Goal: Task Accomplishment & Management: Use online tool/utility

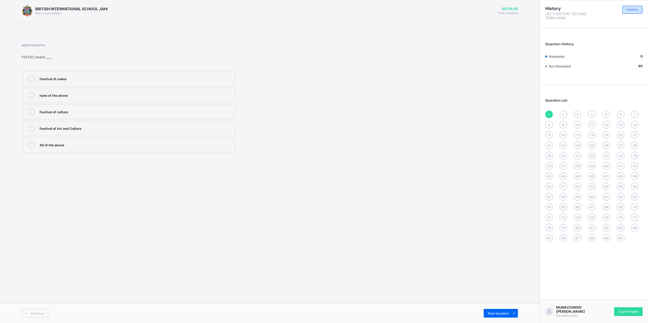
click at [34, 130] on icon at bounding box center [31, 128] width 7 height 7
drag, startPoint x: 562, startPoint y: 112, endPoint x: 513, endPoint y: 174, distance: 78.9
click at [559, 116] on div "1 2 3 4 5 6 7 8 9 10 11 12 13 14 15 16 17 18 19 20 21 22 23 24 25 26 27 28 29 3…" at bounding box center [594, 176] width 97 height 131
click at [565, 113] on span "2" at bounding box center [564, 115] width 2 height 4
click at [624, 313] on span "Submit Paper" at bounding box center [629, 312] width 20 height 4
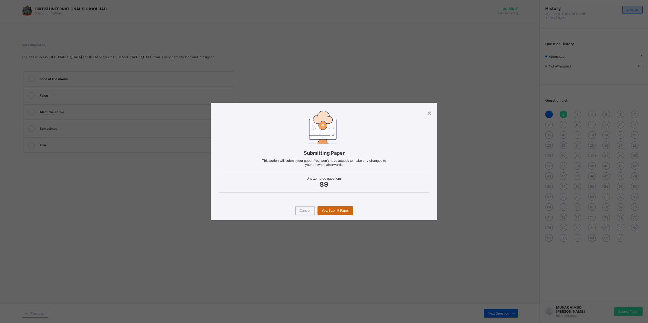
click at [340, 211] on span "Yes, Submit Paper" at bounding box center [335, 211] width 27 height 4
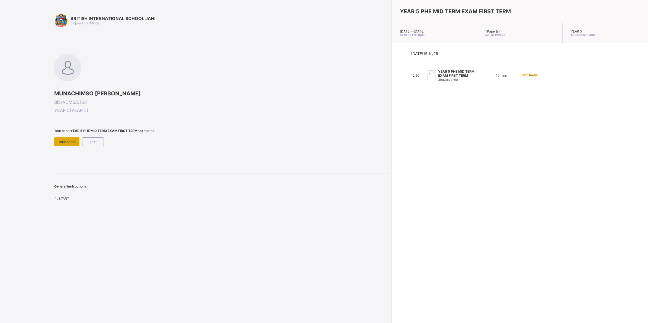
click at [58, 138] on div "Take paper" at bounding box center [66, 142] width 25 height 9
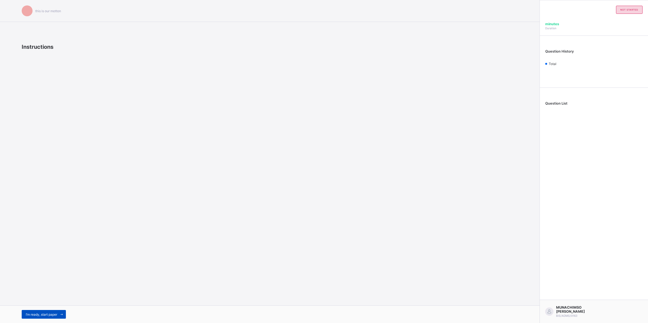
click at [27, 311] on div "I’m ready, start paper" at bounding box center [44, 314] width 44 height 9
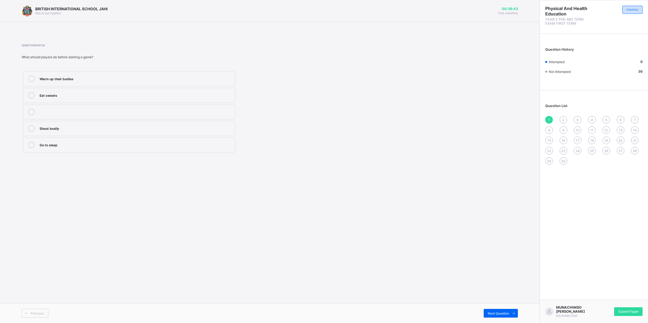
click at [94, 79] on div "Warm up their bodies" at bounding box center [136, 78] width 193 height 5
drag, startPoint x: 562, startPoint y: 116, endPoint x: 457, endPoint y: 144, distance: 109.4
click at [561, 117] on div "2" at bounding box center [564, 120] width 8 height 8
drag, startPoint x: 545, startPoint y: 116, endPoint x: 537, endPoint y: 118, distance: 9.0
click at [542, 117] on div "Question List 1 2 3 4 5 6 7 8 9 10 11 12 13 14 15 16 17 18 19 20 21 22 23 24 25…" at bounding box center [594, 131] width 108 height 77
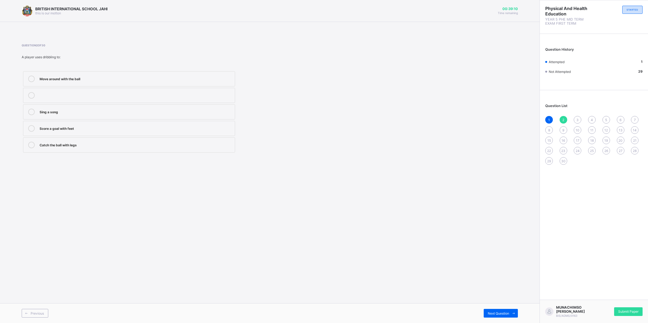
click at [28, 75] on label "Move around with the ball" at bounding box center [129, 78] width 212 height 15
click at [577, 116] on div "3" at bounding box center [578, 120] width 8 height 8
click at [96, 125] on label "To share the ball with teammates" at bounding box center [129, 128] width 212 height 15
click at [592, 118] on span "4" at bounding box center [592, 120] width 2 height 4
click at [175, 130] on div "Drawing" at bounding box center [136, 127] width 193 height 5
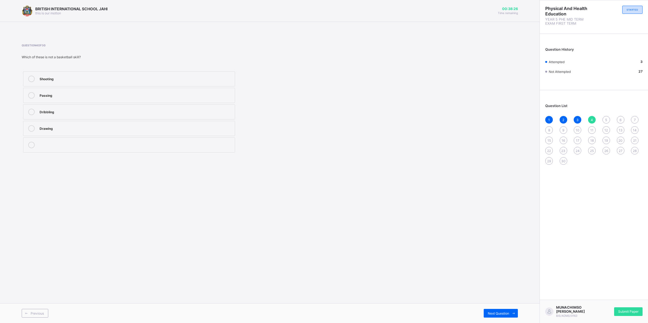
click at [605, 116] on div "5" at bounding box center [607, 120] width 8 height 8
click at [43, 98] on div "Throwing the ball into the basket" at bounding box center [136, 95] width 193 height 7
click at [620, 118] on span "6" at bounding box center [621, 120] width 2 height 4
click at [78, 132] on div "Bouncing the ball while moving" at bounding box center [136, 128] width 193 height 7
drag, startPoint x: 634, startPoint y: 117, endPoint x: 614, endPoint y: 119, distance: 20.2
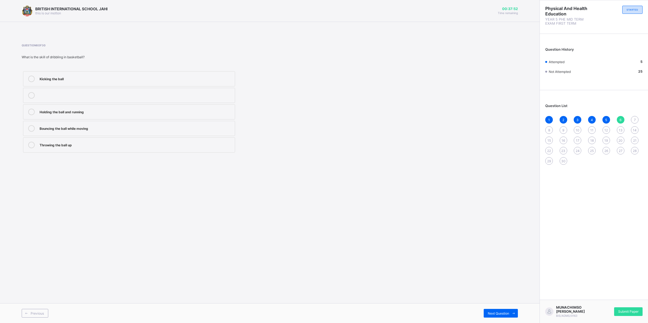
click at [632, 117] on div "7" at bounding box center [635, 120] width 8 height 8
click at [70, 148] on div "Endurance and speed" at bounding box center [136, 145] width 193 height 7
click at [547, 126] on div "8" at bounding box center [550, 130] width 8 height 8
click at [171, 147] on div "Filling the basket" at bounding box center [136, 145] width 193 height 7
click at [565, 122] on div "1 2 3 4 5 6 7 8 9 10 11 12 13 14 15 16 17 18 19 20 21 22 23 24 25 26 27 28 29 30" at bounding box center [594, 140] width 97 height 49
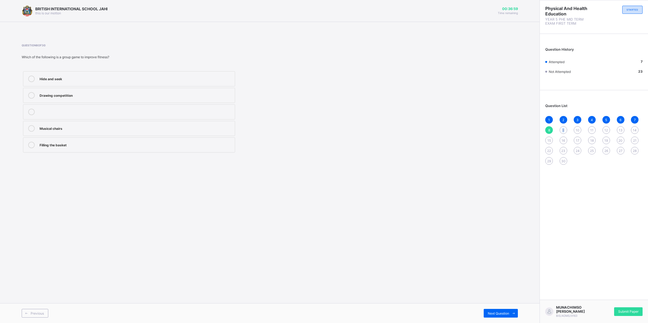
click at [563, 128] on span "9" at bounding box center [564, 130] width 2 height 4
click at [60, 98] on div "To help children do step-ups" at bounding box center [136, 95] width 193 height 7
click at [581, 125] on div "1 2 3 4 5 6 7 8 9 10 11 12 13 14 15 16 17 18 19 20 21 22 23 24 25 26 27 28 29 30" at bounding box center [594, 140] width 97 height 49
click at [60, 110] on div "To jump over" at bounding box center [136, 111] width 193 height 5
click at [578, 128] on span "10" at bounding box center [578, 130] width 4 height 4
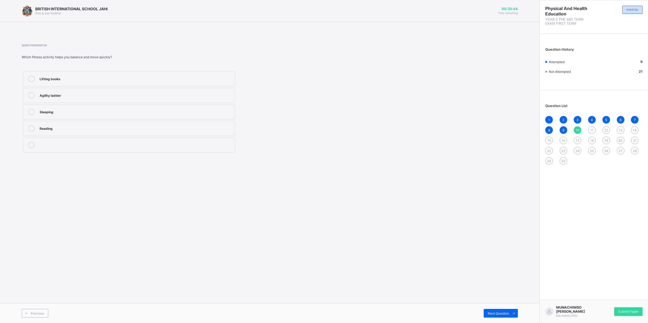
click at [95, 101] on label "Agility ladder" at bounding box center [129, 95] width 212 height 15
click at [590, 128] on div "11" at bounding box center [592, 130] width 8 height 8
click at [136, 91] on label "Arm and back strength" at bounding box center [129, 95] width 212 height 15
drag, startPoint x: 604, startPoint y: 126, endPoint x: 588, endPoint y: 120, distance: 17.0
click at [604, 126] on div "12" at bounding box center [607, 130] width 8 height 8
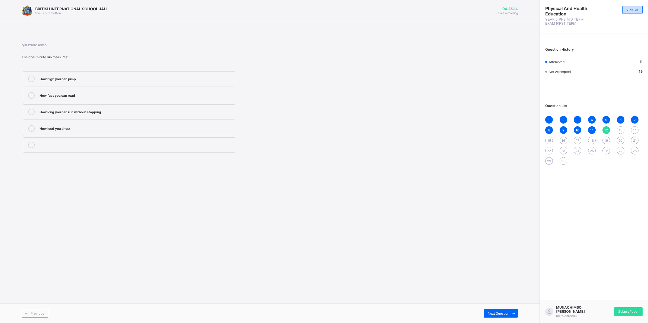
click at [40, 113] on div "How long you can run without stopping" at bounding box center [136, 111] width 193 height 5
drag, startPoint x: 623, startPoint y: 126, endPoint x: 421, endPoint y: 232, distance: 227.5
click at [616, 128] on div "1 2 3 4 5 6 7 8 9 10 11 12 13 14 15 16 17 18 19 20 21 22 23 24 25 26 27 28 29 30" at bounding box center [594, 140] width 97 height 49
click at [620, 126] on div "13" at bounding box center [621, 130] width 8 height 8
click at [555, 142] on div "1 2 3 4 5 6 7 8 9 10 11 12 13 14 15 16 17 18 19 20 21 22 23 24 25 26 27 28 29 30" at bounding box center [594, 140] width 97 height 49
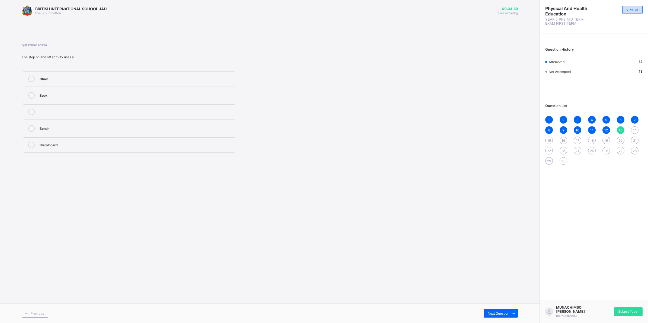
click at [44, 128] on div "Bench" at bounding box center [136, 127] width 193 height 5
click at [633, 126] on div "14" at bounding box center [635, 130] width 8 height 8
drag, startPoint x: 56, startPoint y: 142, endPoint x: 63, endPoint y: 130, distance: 14.0
click at [63, 130] on div "Neck Legs Stomach muscles Back" at bounding box center [129, 112] width 215 height 84
click at [63, 130] on div "Stomach muscles" at bounding box center [136, 127] width 193 height 5
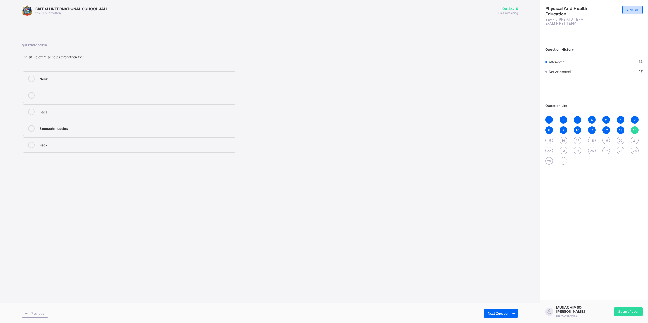
click at [549, 139] on span "15" at bounding box center [550, 141] width 4 height 4
drag, startPoint x: 35, startPoint y: 99, endPoint x: 48, endPoint y: 107, distance: 15.2
click at [36, 98] on label "Sit-up" at bounding box center [129, 95] width 212 height 15
click at [561, 137] on div "16" at bounding box center [564, 141] width 8 height 8
click at [77, 83] on label "Pull-up" at bounding box center [129, 78] width 212 height 15
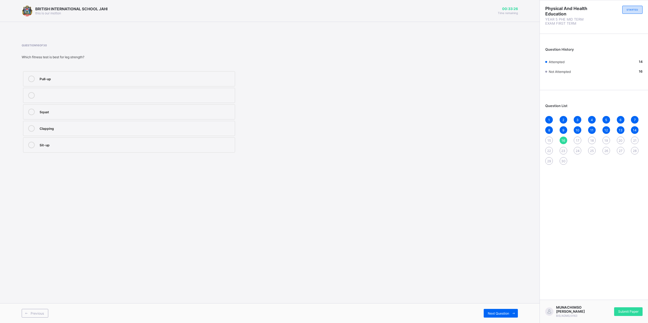
click at [578, 139] on span "17" at bounding box center [578, 141] width 4 height 4
drag, startPoint x: 103, startPoint y: 79, endPoint x: 354, endPoint y: 116, distance: 253.8
click at [117, 86] on label "Press-up" at bounding box center [129, 78] width 212 height 15
click at [592, 137] on div "18" at bounding box center [592, 141] width 8 height 8
click at [562, 137] on div "16" at bounding box center [564, 141] width 8 height 8
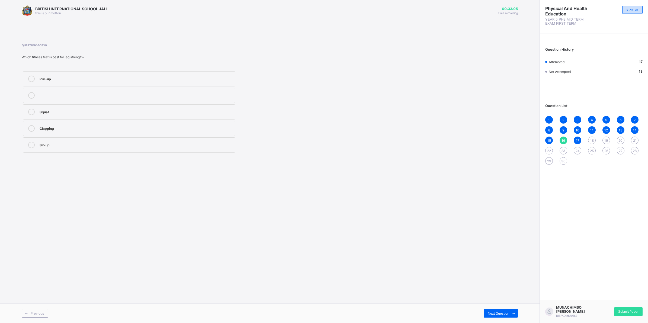
click at [171, 112] on div "Squat" at bounding box center [136, 111] width 193 height 5
click at [590, 139] on div "18" at bounding box center [592, 141] width 8 height 8
drag, startPoint x: 75, startPoint y: 113, endPoint x: 82, endPoint y: 114, distance: 7.2
click at [78, 113] on div "How fast you can move" at bounding box center [136, 111] width 193 height 5
click at [602, 140] on div "1 2 3 4 5 6 7 8 9 10 11 12 13 14 15 16 17 18 19 20 21 22 23 24 25 26 27 28 29 30" at bounding box center [594, 140] width 97 height 49
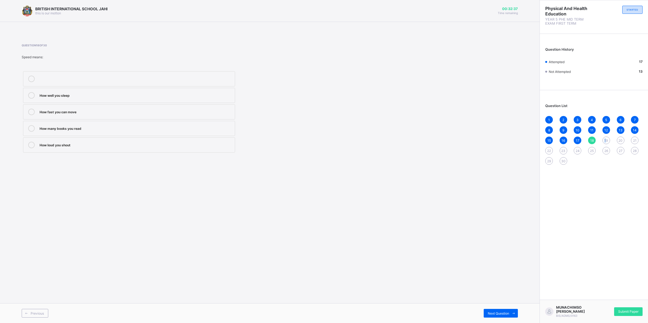
click at [606, 137] on div "19" at bounding box center [607, 141] width 8 height 8
click at [589, 138] on div "18" at bounding box center [592, 141] width 8 height 8
click at [67, 110] on div "How fast you can move" at bounding box center [136, 111] width 193 height 5
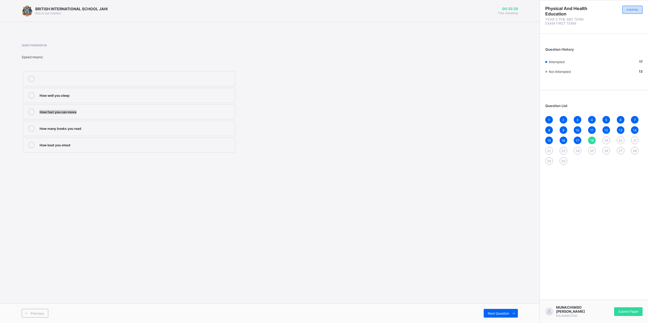
click at [67, 114] on div "How fast you can move" at bounding box center [136, 112] width 193 height 7
drag, startPoint x: 607, startPoint y: 136, endPoint x: 605, endPoint y: 133, distance: 3.3
click at [606, 133] on div "1 2 3 4 5 6 7 8 9 10 11 12 13 14 15 16 17 18 19 20 21 22 23 24 25 26 27 28 29 30" at bounding box center [594, 140] width 97 height 49
click at [605, 139] on span "19" at bounding box center [607, 141] width 4 height 4
click at [591, 139] on span "18" at bounding box center [593, 141] width 4 height 4
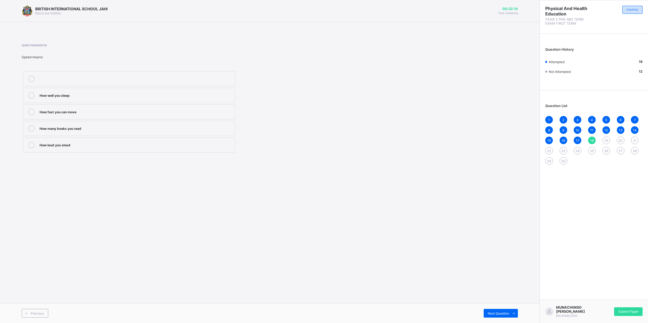
click at [145, 106] on label "How fast you can move" at bounding box center [129, 111] width 212 height 15
click at [149, 109] on div "How fast you can move" at bounding box center [136, 111] width 193 height 5
click at [150, 109] on div "How fast you can move" at bounding box center [136, 111] width 193 height 5
click at [605, 137] on div "19" at bounding box center [607, 141] width 8 height 8
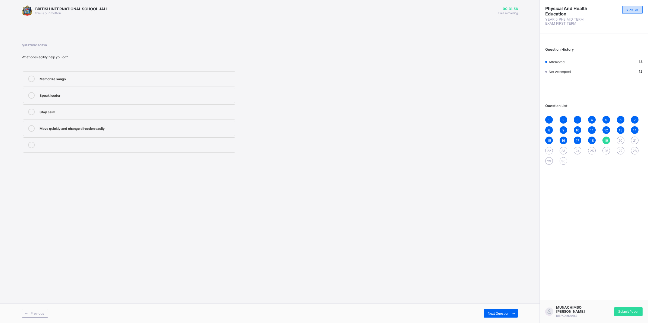
click at [214, 127] on div "Move quickly and change direction easily" at bounding box center [136, 127] width 193 height 5
click at [621, 139] on span "20" at bounding box center [621, 141] width 4 height 4
click at [179, 81] on div "Pulling a rope in tug-of-war" at bounding box center [136, 79] width 193 height 7
drag, startPoint x: 634, startPoint y: 138, endPoint x: 632, endPoint y: 140, distance: 3.1
click at [634, 139] on span "21" at bounding box center [635, 141] width 4 height 4
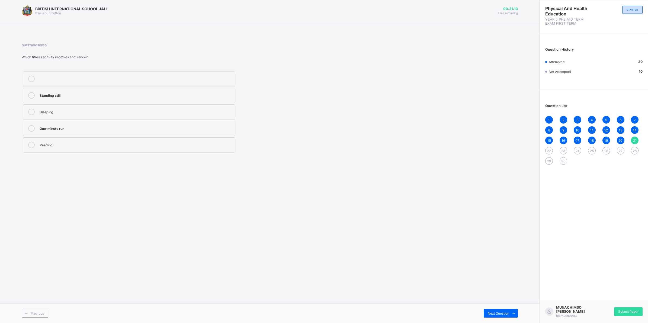
click at [218, 129] on div "One-minute run" at bounding box center [136, 127] width 193 height 5
click at [547, 149] on div "22" at bounding box center [550, 151] width 8 height 8
click at [251, 140] on div "Dancing Eating Sleeping Endurance" at bounding box center [201, 112] width 358 height 84
drag, startPoint x: 195, startPoint y: 145, endPoint x: 259, endPoint y: 149, distance: 64.7
click at [203, 149] on label "Endurance" at bounding box center [129, 145] width 212 height 15
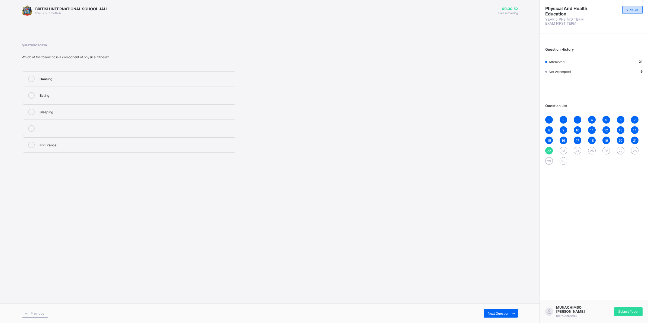
click at [562, 145] on div "1 2 3 4 5 6 7 8 9 10 11 12 13 14 15 16 17 18 19 20 21 22 23 24 25 26 27 28 29 30" at bounding box center [594, 140] width 97 height 49
click at [562, 149] on span "23" at bounding box center [564, 151] width 4 height 4
drag, startPoint x: 107, startPoint y: 100, endPoint x: 155, endPoint y: 78, distance: 52.7
click at [124, 94] on label "The ability to perform physical activities without getting tired quickly" at bounding box center [129, 95] width 212 height 15
drag, startPoint x: 176, startPoint y: 95, endPoint x: 219, endPoint y: 42, distance: 69.1
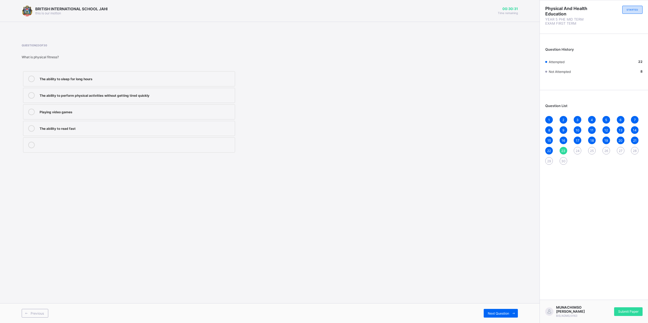
click at [178, 94] on div "The ability to perform physical activities without getting tired quickly" at bounding box center [136, 94] width 193 height 5
click at [577, 147] on div "24" at bounding box center [578, 151] width 8 height 8
drag, startPoint x: 146, startPoint y: 148, endPoint x: 279, endPoint y: 52, distance: 164.8
click at [146, 148] on div "Good coordination and rhythm" at bounding box center [136, 145] width 193 height 7
click at [590, 149] on span "25" at bounding box center [592, 151] width 4 height 4
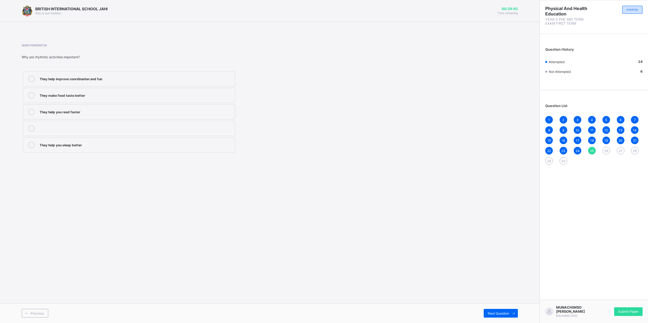
click at [102, 81] on div "They help improve coordination and fun" at bounding box center [136, 79] width 193 height 7
click at [607, 149] on span "26" at bounding box center [607, 151] width 4 height 4
click at [100, 116] on label "Sleeping" at bounding box center [129, 111] width 212 height 15
click at [619, 149] on span "27" at bounding box center [621, 151] width 4 height 4
click at [125, 98] on div "Jump on one leg" at bounding box center [136, 95] width 193 height 7
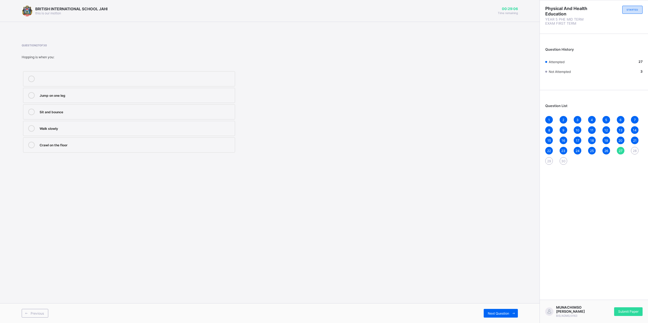
click at [633, 148] on div "28" at bounding box center [635, 151] width 8 height 8
click at [77, 80] on div "Moving like a horse with one leg leading" at bounding box center [136, 78] width 193 height 5
click at [548, 159] on span "29" at bounding box center [549, 161] width 4 height 4
click at [87, 76] on div "Marching" at bounding box center [136, 78] width 193 height 5
click at [561, 160] on div "30" at bounding box center [564, 161] width 8 height 8
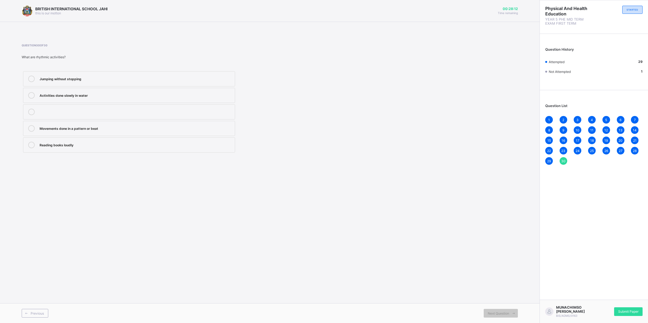
click at [117, 124] on label "Movements done in a pattern or beat" at bounding box center [129, 128] width 212 height 15
click at [562, 159] on span "30" at bounding box center [564, 161] width 4 height 4
click at [628, 312] on span "Submit Paper" at bounding box center [629, 312] width 20 height 4
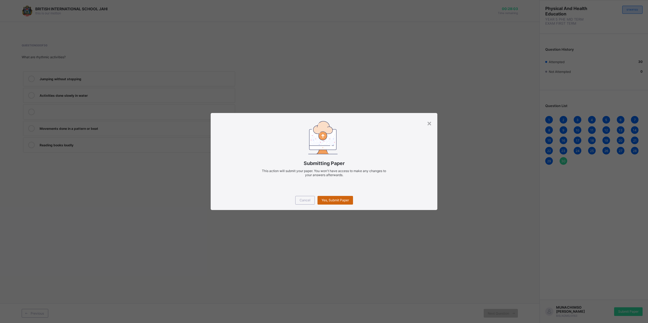
click at [338, 200] on span "Yes, Submit Paper" at bounding box center [335, 200] width 27 height 4
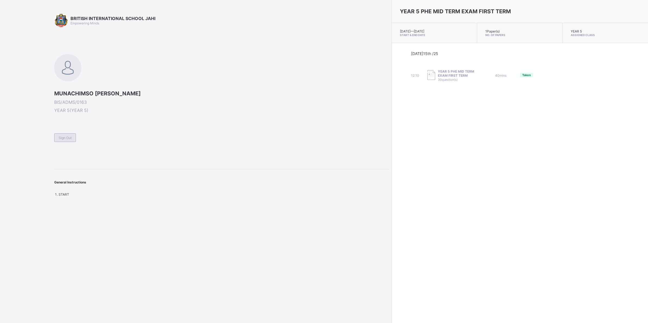
click at [66, 134] on div "Sign Out" at bounding box center [65, 137] width 22 height 9
